Goal: Task Accomplishment & Management: Use online tool/utility

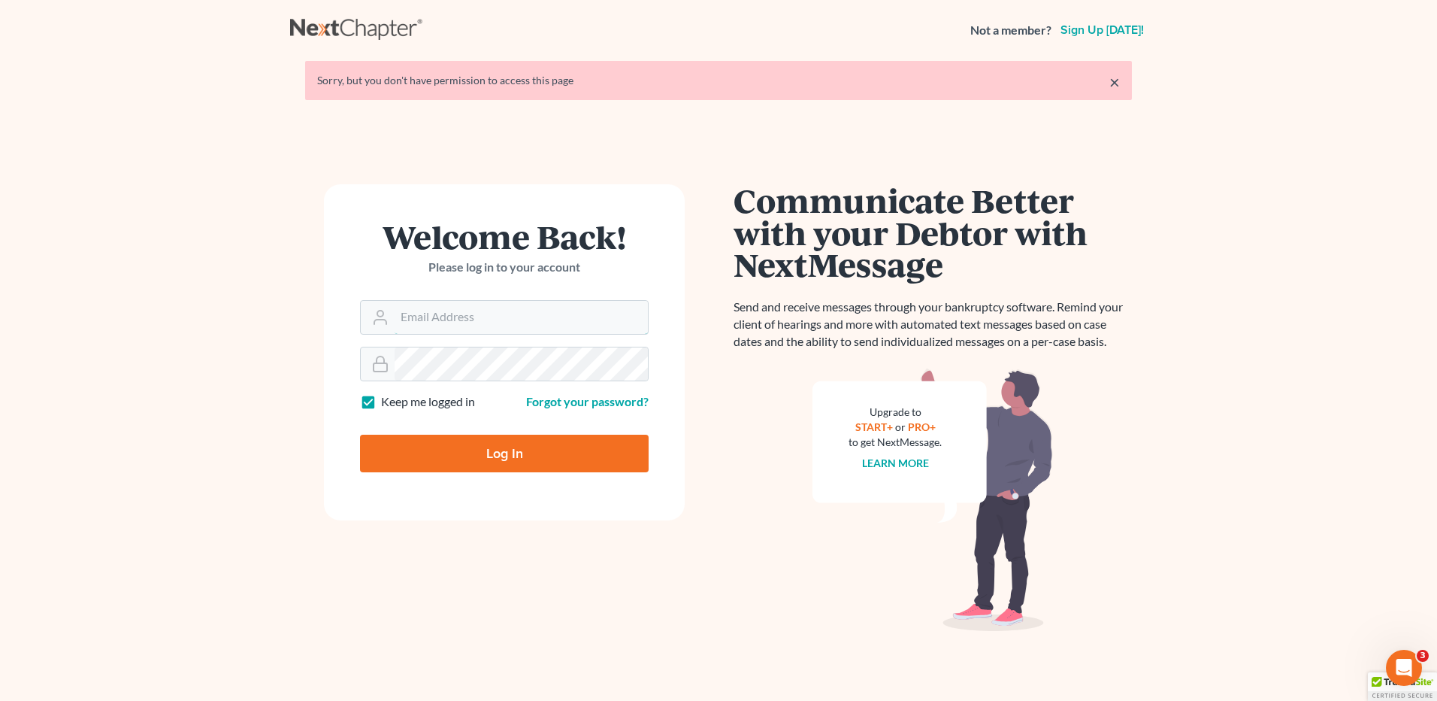
type input "[EMAIL_ADDRESS][DOMAIN_NAME]"
click at [515, 453] on input "Log In" at bounding box center [504, 453] width 289 height 38
type input "Thinking..."
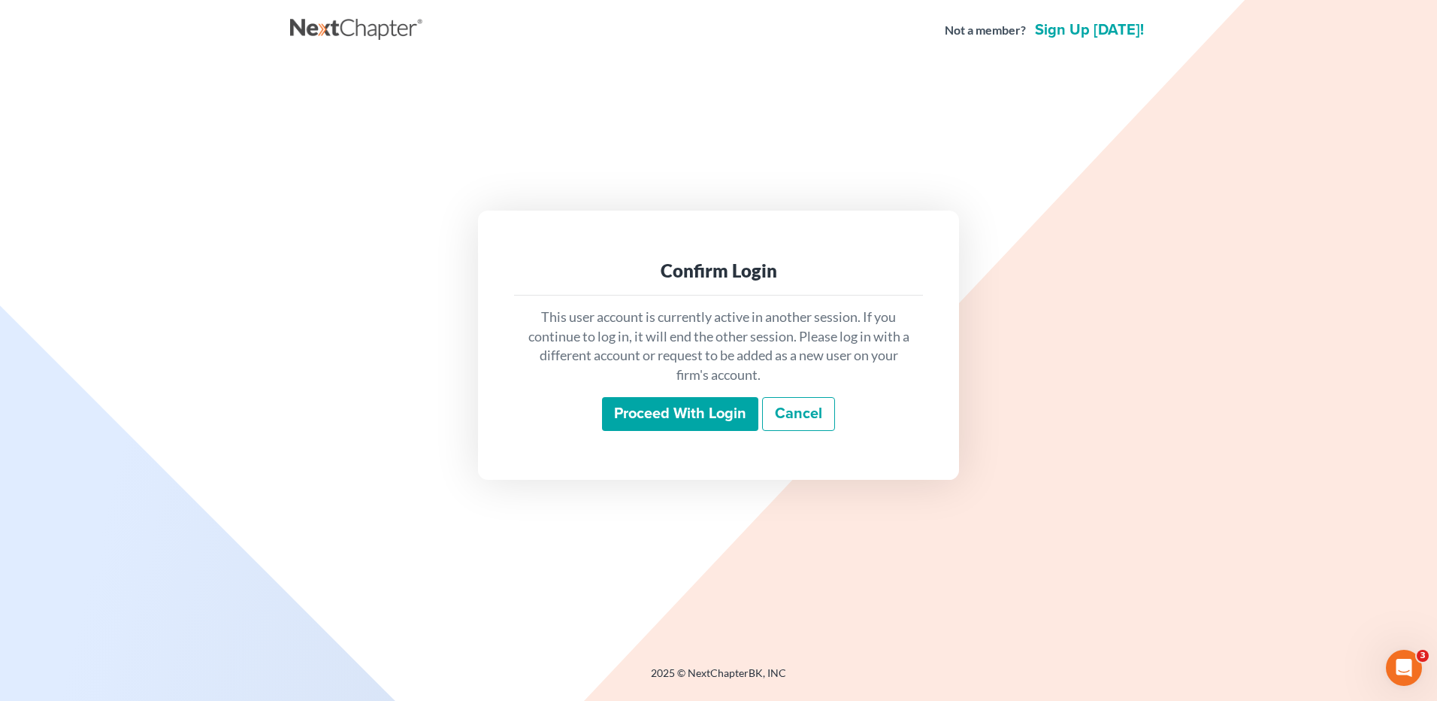
click at [674, 410] on input "Proceed with login" at bounding box center [680, 414] width 156 height 35
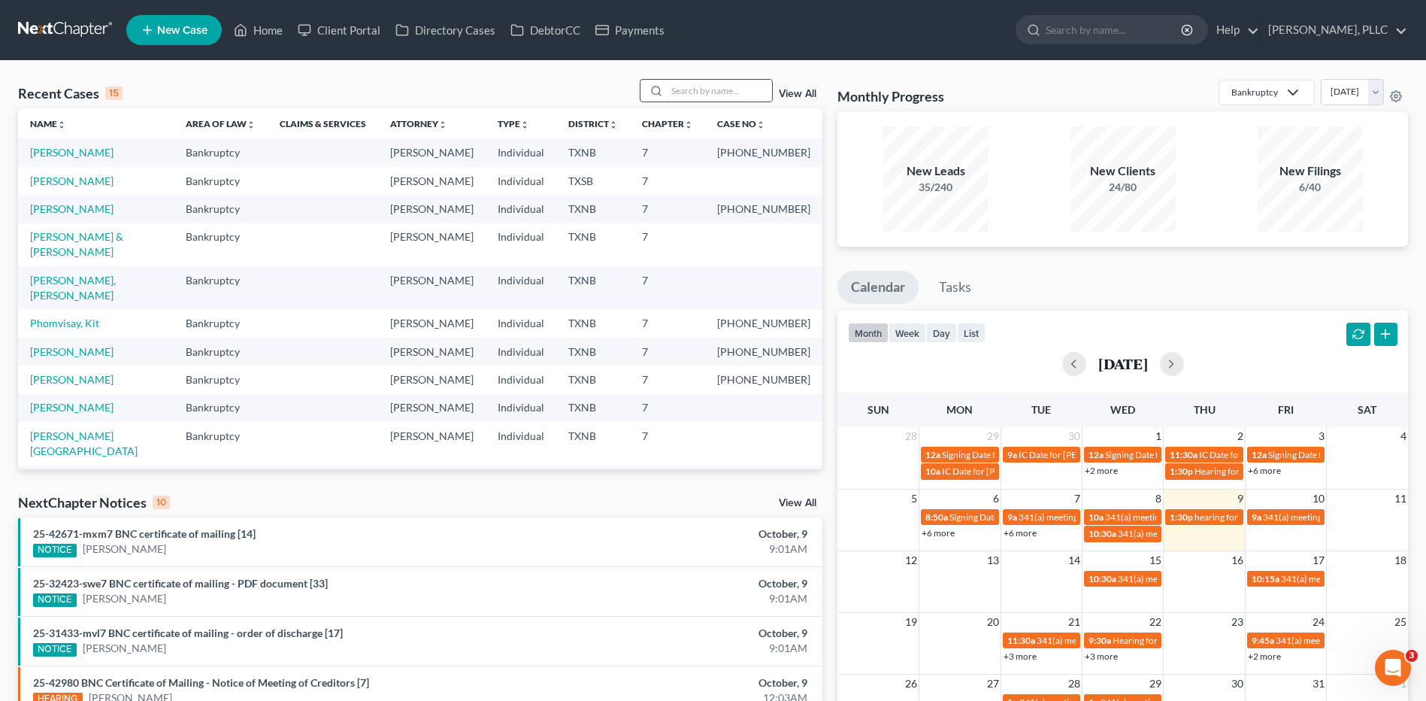
click at [699, 90] on input "search" at bounding box center [719, 91] width 105 height 22
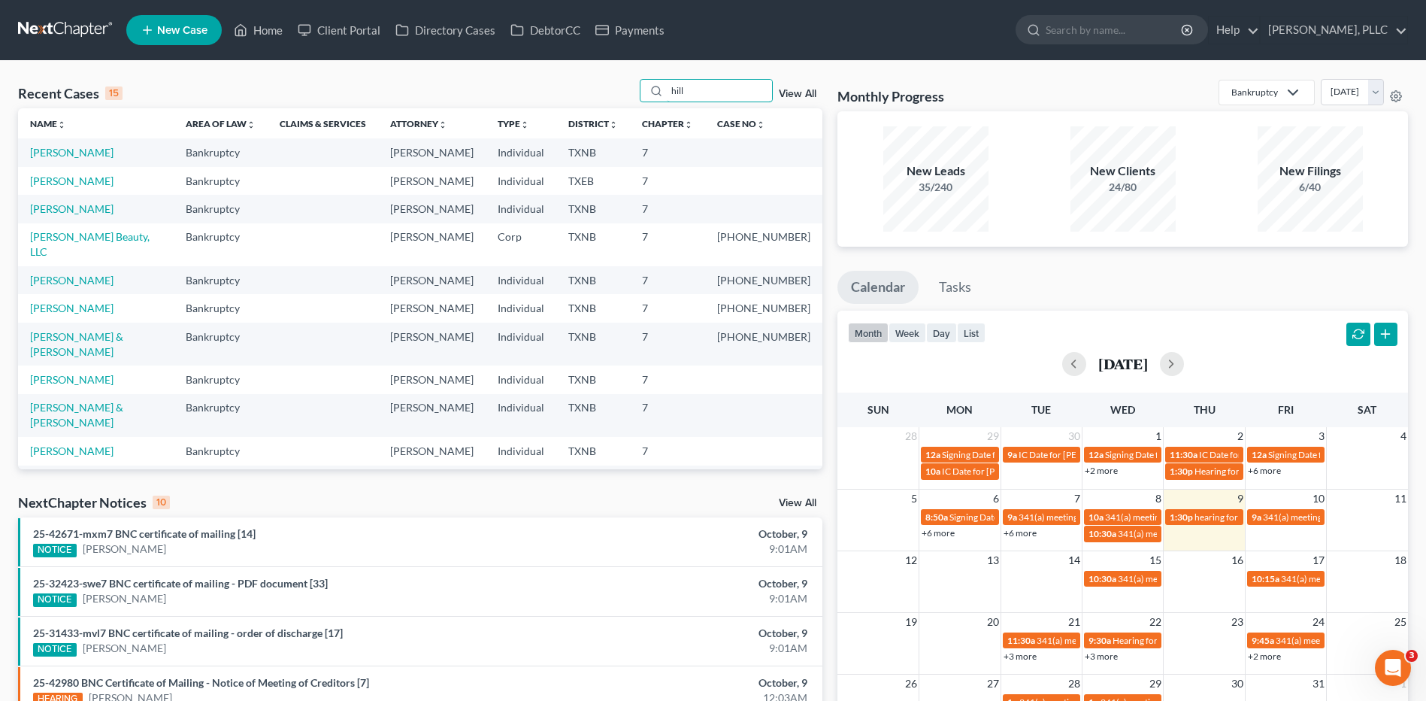
type input "hill"
click at [52, 180] on link "[PERSON_NAME]" at bounding box center [71, 180] width 83 height 13
select select "4"
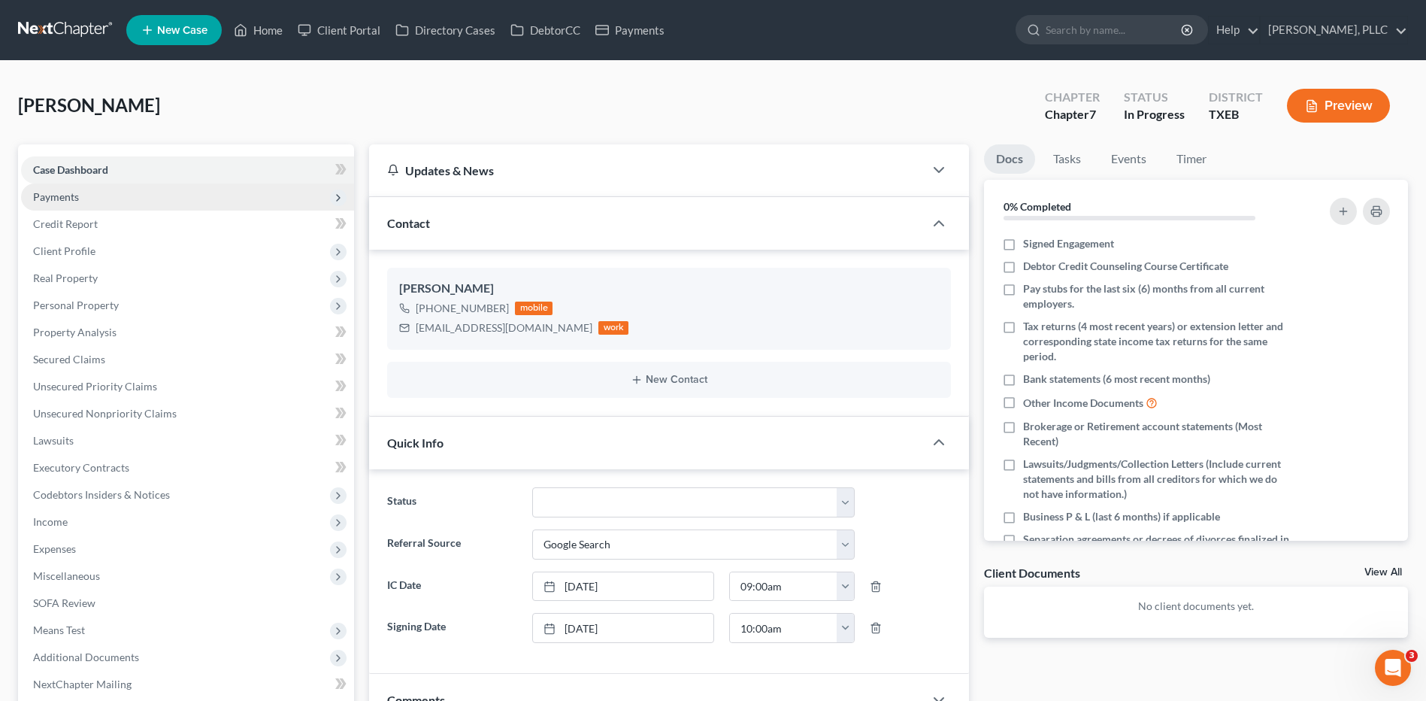
click at [53, 201] on span "Payments" at bounding box center [56, 196] width 46 height 13
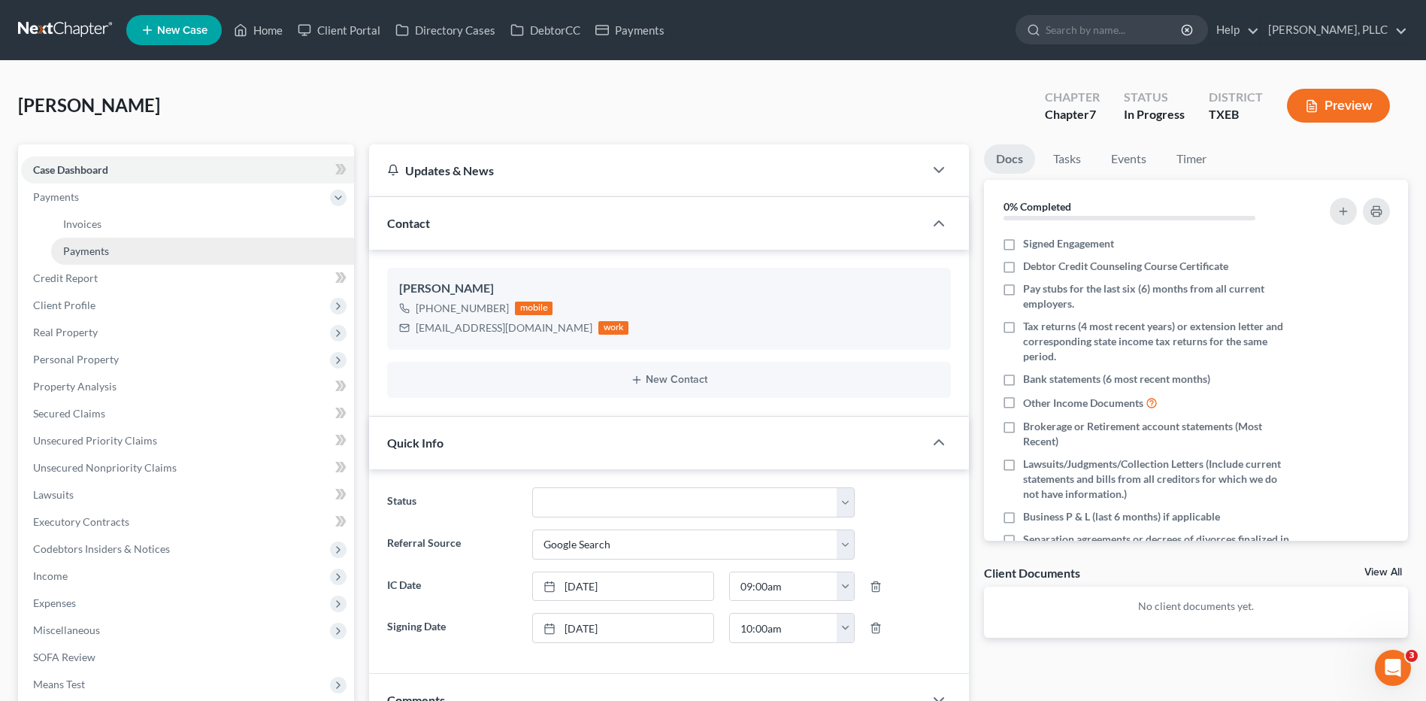
click at [93, 256] on span "Payments" at bounding box center [86, 250] width 46 height 13
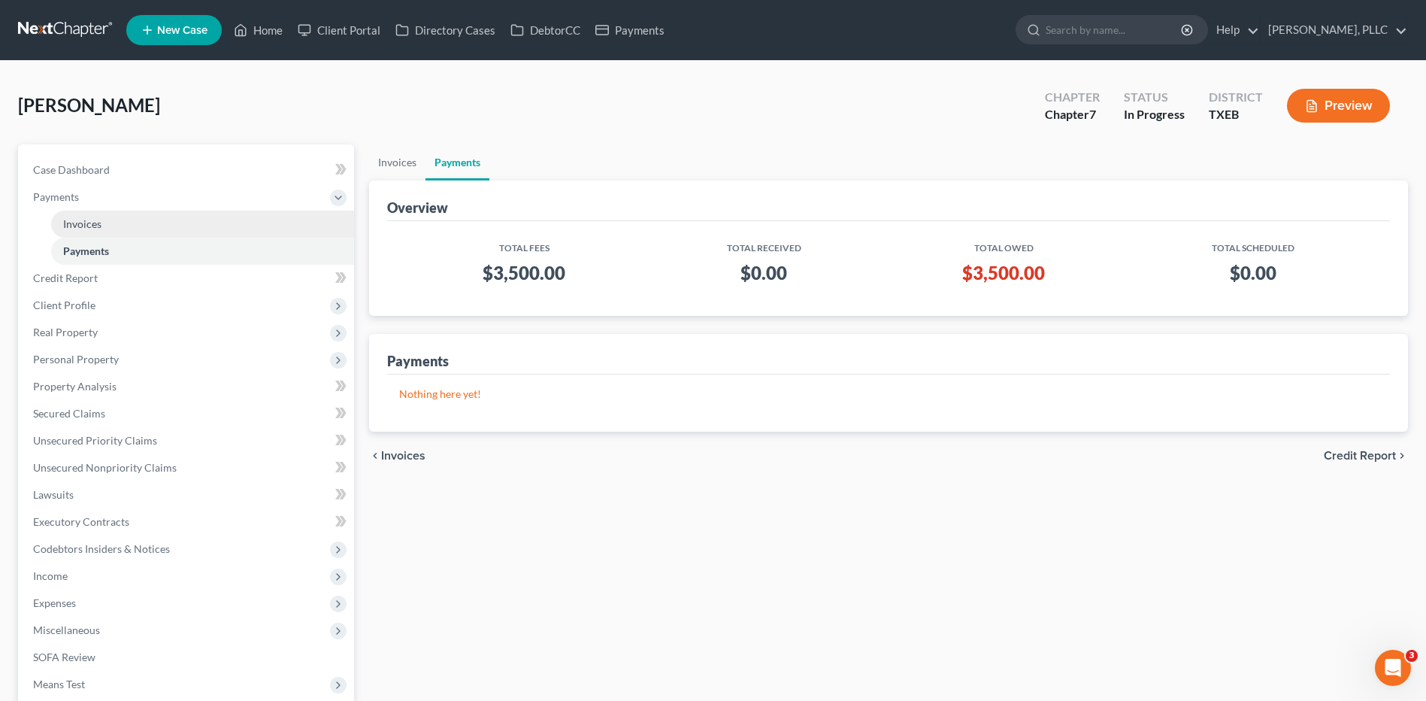
click at [97, 214] on link "Invoices" at bounding box center [202, 223] width 303 height 27
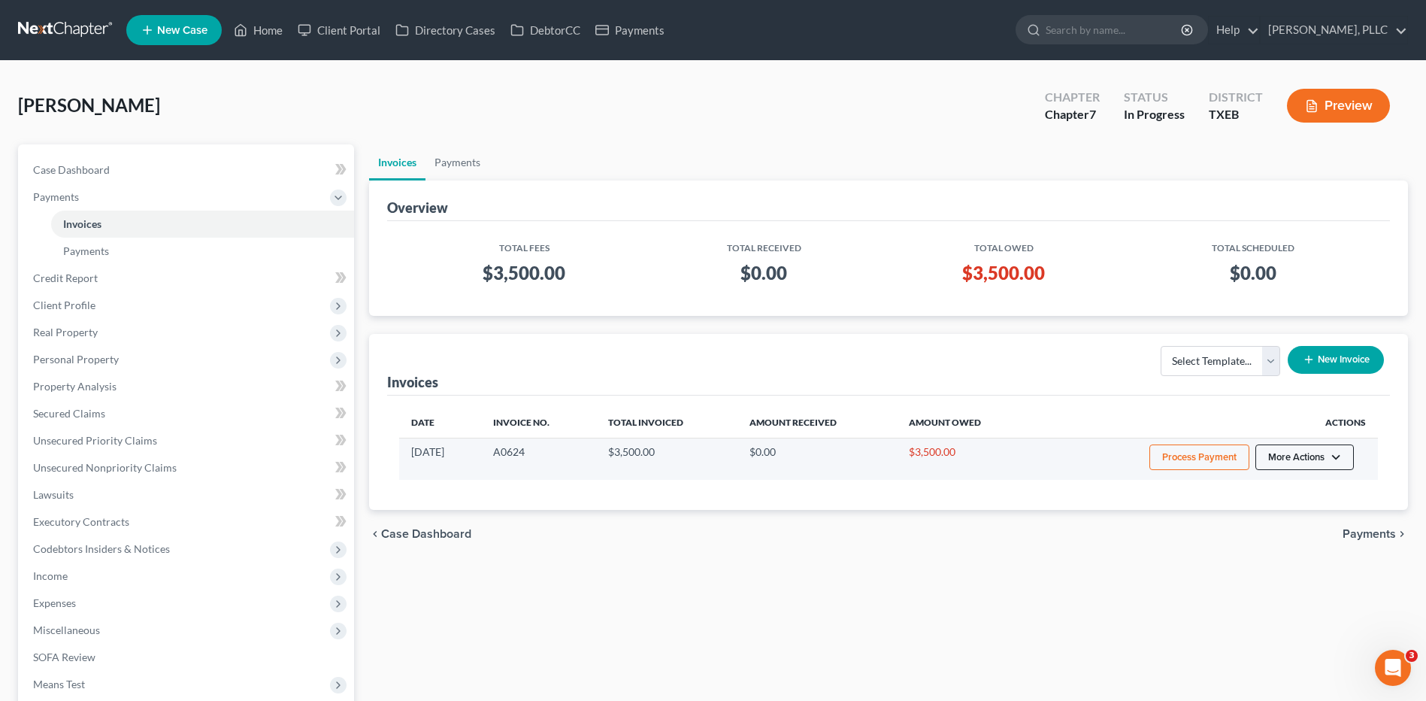
click at [1289, 452] on button "More Actions" at bounding box center [1304, 457] width 98 height 26
click at [1275, 492] on link "View/Edit" at bounding box center [1325, 489] width 176 height 26
select select "1"
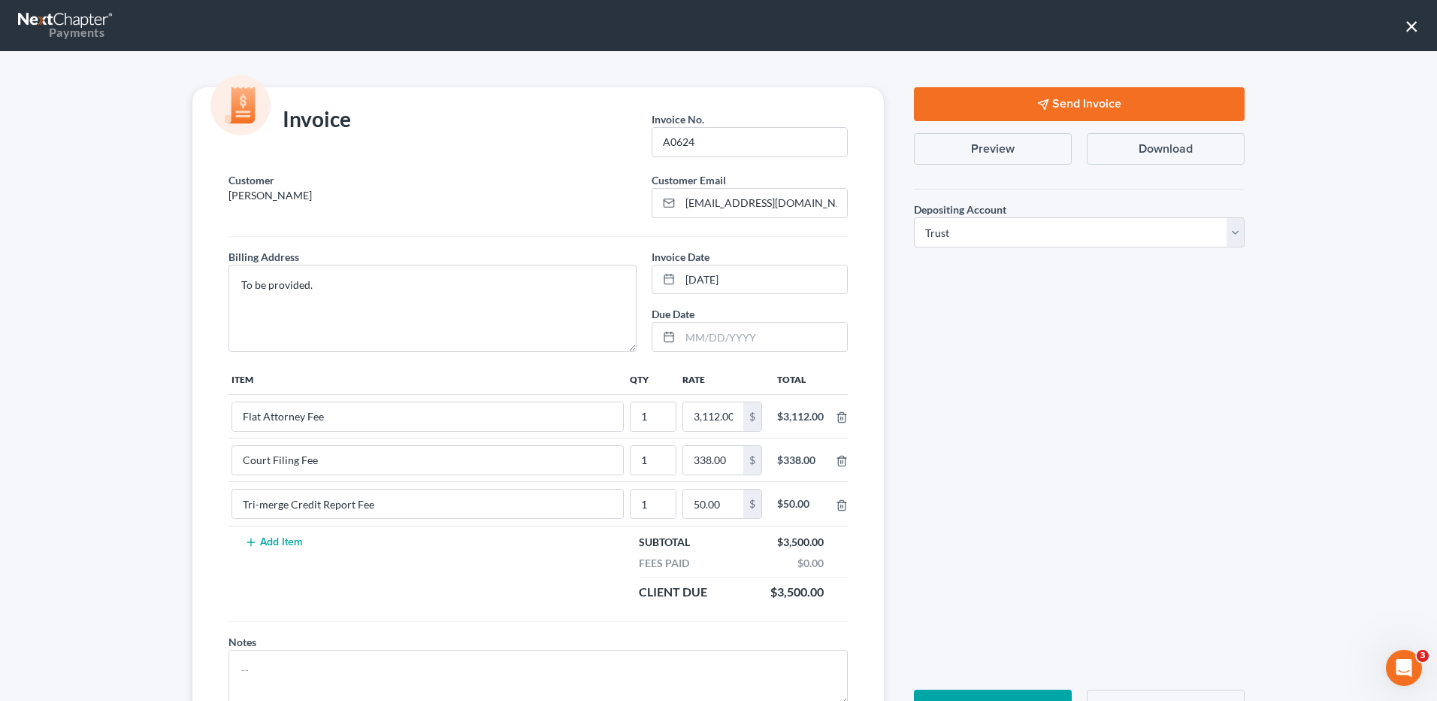
click at [1049, 112] on button "Send Invoice" at bounding box center [1079, 104] width 331 height 34
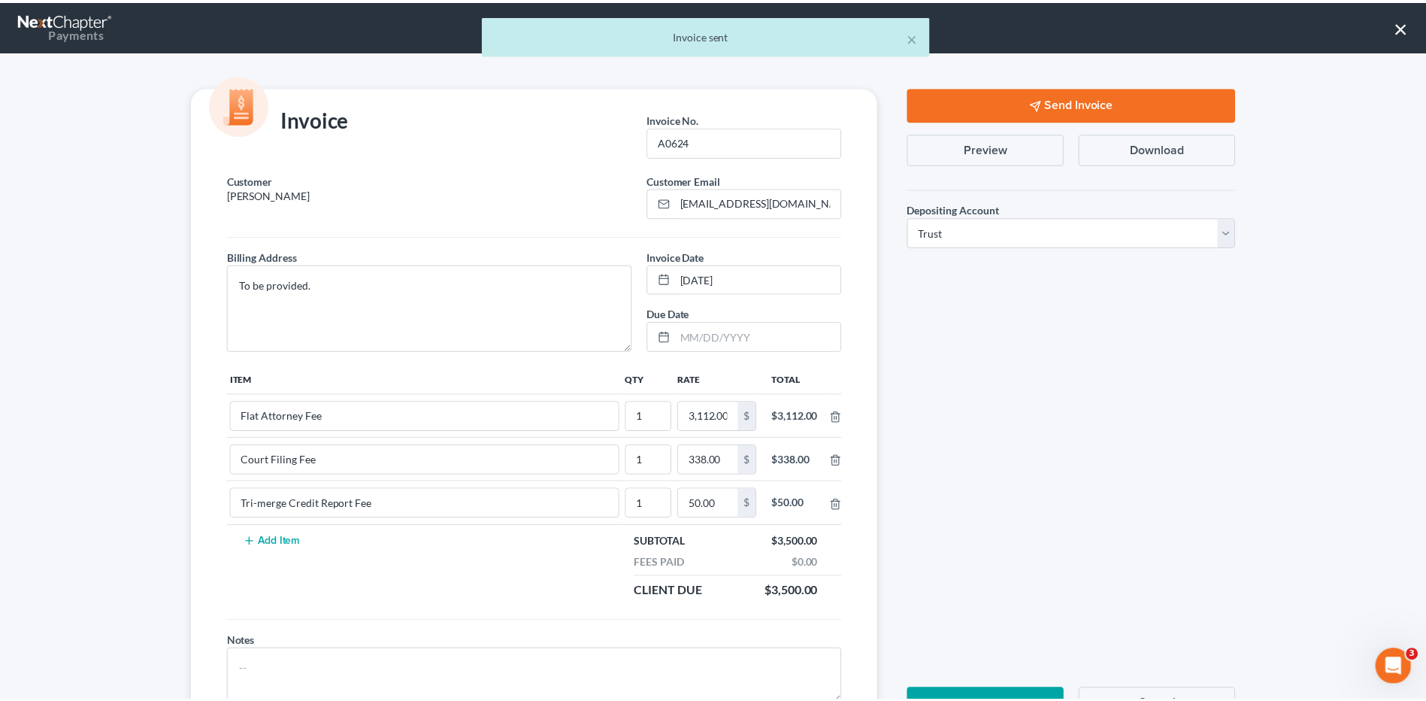
scroll to position [71, 0]
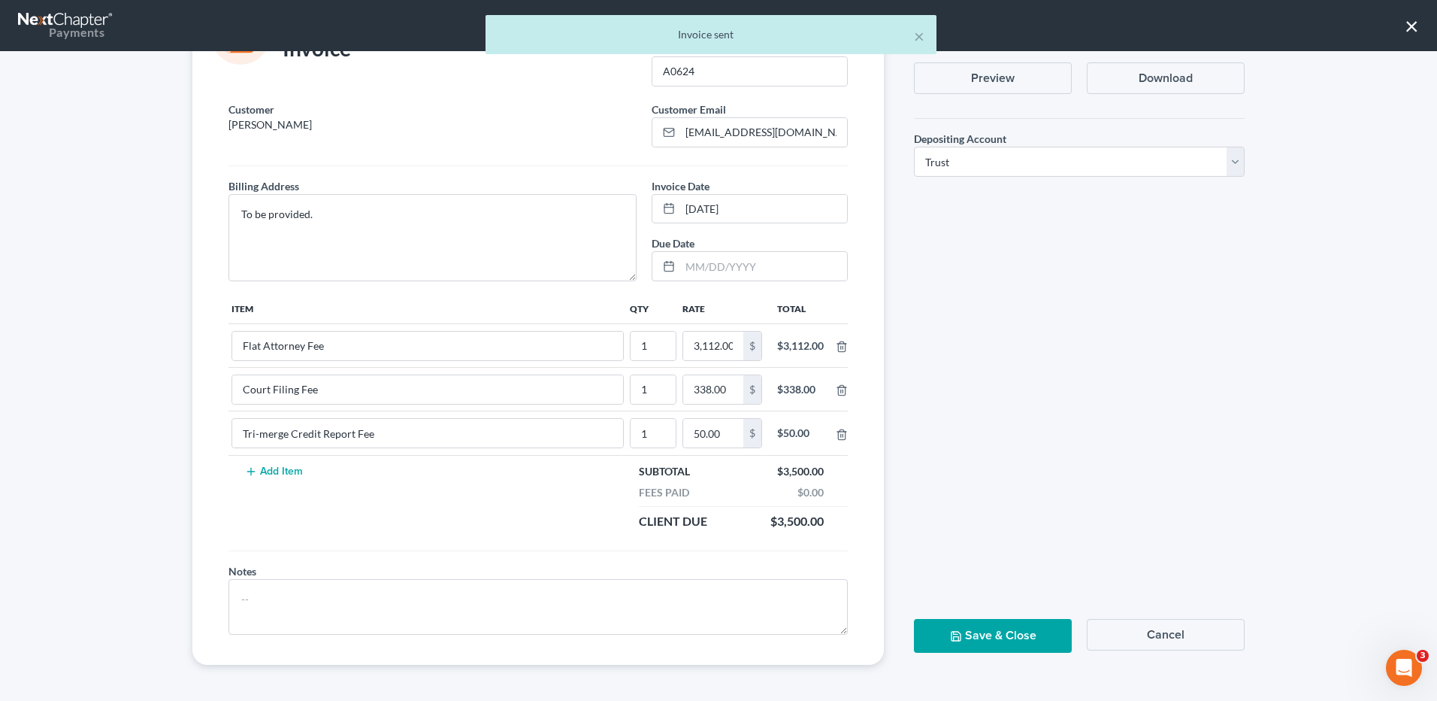
click at [984, 625] on button "Save & Close" at bounding box center [993, 636] width 158 height 34
